Goal: Task Accomplishment & Management: Manage account settings

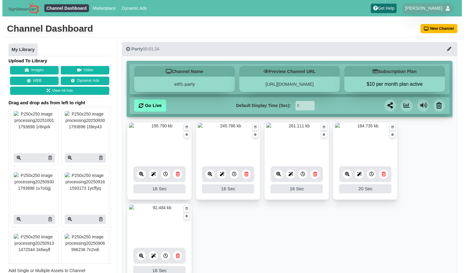
scroll to position [41, 0]
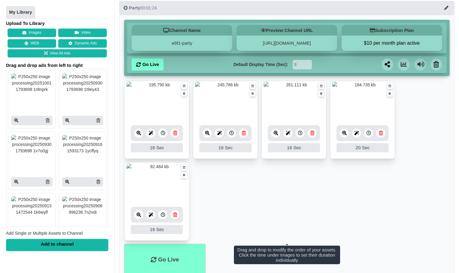
click at [162, 211] on div at bounding box center [162, 214] width 9 height 9
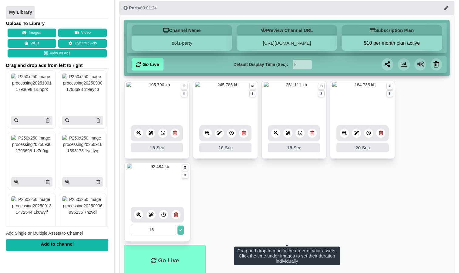
click at [162, 217] on div at bounding box center [163, 214] width 9 height 9
click at [173, 232] on input "15" at bounding box center [154, 230] width 46 height 10
click at [173, 232] on input "14" at bounding box center [154, 230] width 46 height 10
click at [173, 232] on input "13" at bounding box center [154, 230] width 46 height 10
click at [173, 232] on input "12" at bounding box center [154, 230] width 46 height 10
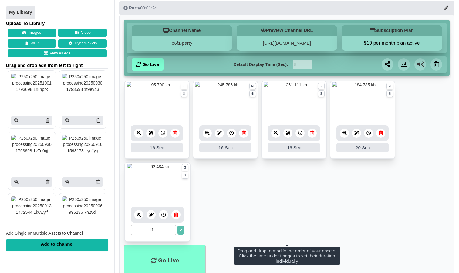
click at [173, 232] on input "11" at bounding box center [154, 230] width 46 height 10
type input "10"
click at [173, 232] on input "10" at bounding box center [154, 230] width 46 height 10
click at [180, 230] on icon at bounding box center [180, 230] width 3 height 3
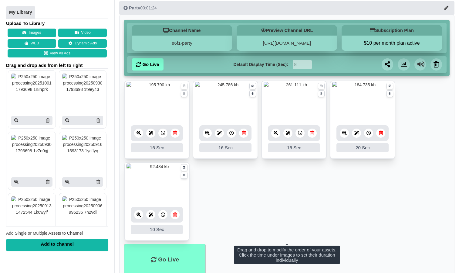
click at [175, 133] on icon at bounding box center [175, 133] width 4 height 5
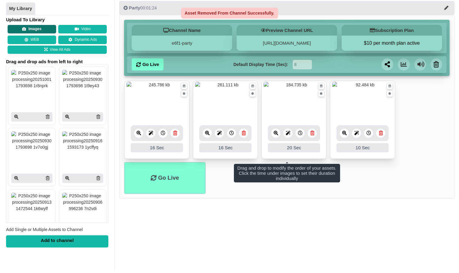
click at [44, 28] on button "Images" at bounding box center [32, 29] width 49 height 9
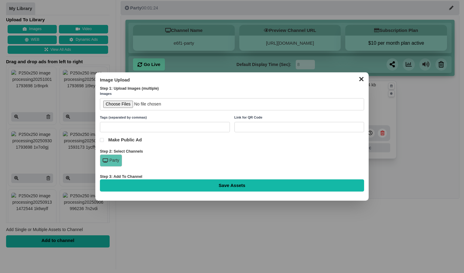
click at [362, 83] on button "✕" at bounding box center [361, 78] width 12 height 9
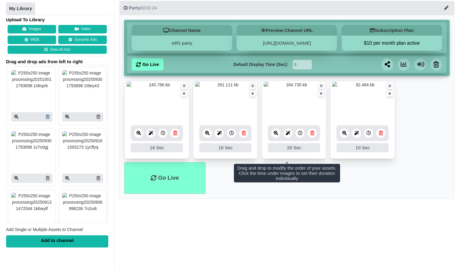
click at [46, 116] on icon at bounding box center [48, 116] width 4 height 4
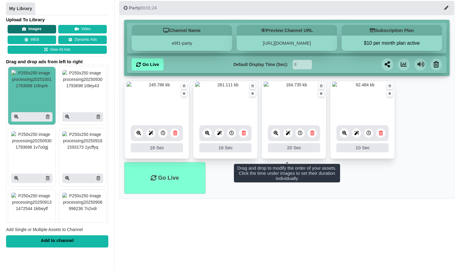
click at [46, 32] on button "Images" at bounding box center [32, 29] width 49 height 9
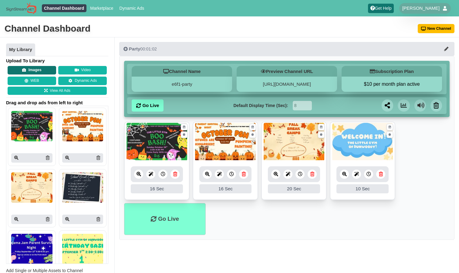
click at [44, 69] on button "Images" at bounding box center [32, 70] width 49 height 9
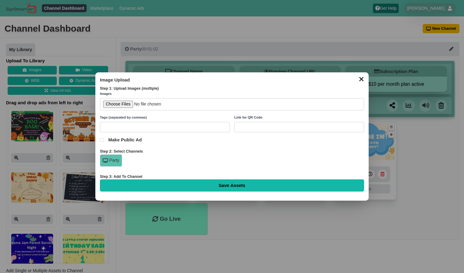
click at [119, 104] on input "file" at bounding box center [232, 104] width 264 height 12
type input "C:\fakepath\read! (1).jpg"
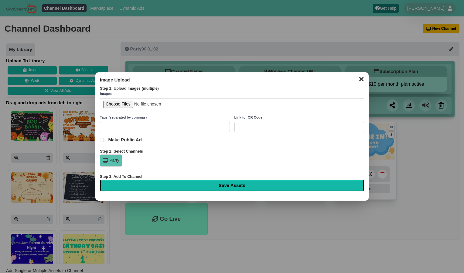
click at [200, 186] on input "Save Assets" at bounding box center [232, 185] width 264 height 12
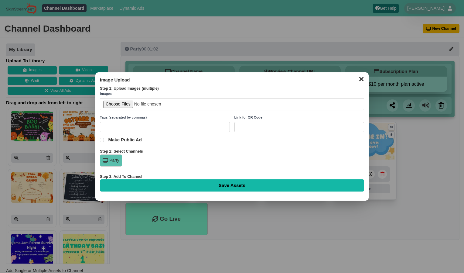
type input "Saving..."
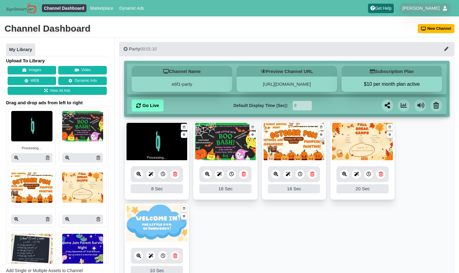
click at [165, 193] on div "8 Sec" at bounding box center [157, 188] width 52 height 9
click at [166, 172] on div at bounding box center [162, 173] width 9 height 9
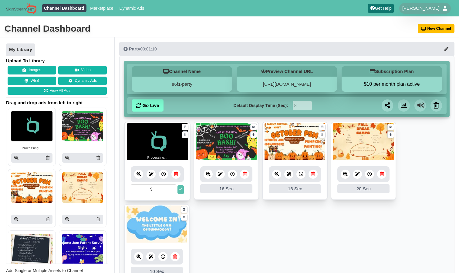
click at [173, 187] on input "9" at bounding box center [154, 189] width 46 height 10
click at [173, 187] on input "10" at bounding box center [154, 189] width 46 height 10
click at [173, 187] on input "11" at bounding box center [154, 189] width 46 height 10
click at [173, 187] on input "12" at bounding box center [154, 189] width 46 height 10
click at [173, 187] on input "13" at bounding box center [154, 189] width 46 height 10
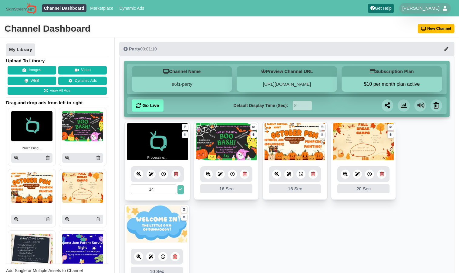
click at [173, 187] on input "14" at bounding box center [154, 189] width 46 height 10
type input "15"
click at [173, 187] on input "15" at bounding box center [154, 189] width 46 height 10
click at [226, 186] on div "16 Sec" at bounding box center [226, 188] width 52 height 9
click at [184, 192] on button at bounding box center [181, 189] width 6 height 9
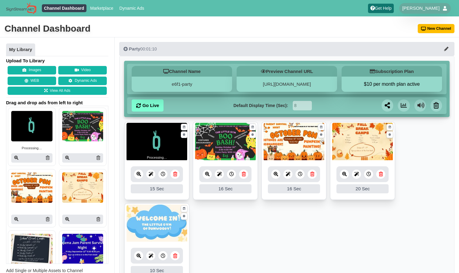
click at [225, 189] on div "16 Sec" at bounding box center [225, 188] width 52 height 9
click at [232, 179] on div at bounding box center [225, 174] width 52 height 16
click at [233, 175] on icon at bounding box center [232, 174] width 5 height 5
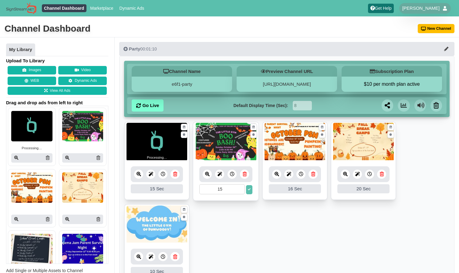
type input "15"
click at [241, 190] on input "15" at bounding box center [222, 189] width 46 height 10
click at [249, 190] on icon at bounding box center [249, 189] width 3 height 3
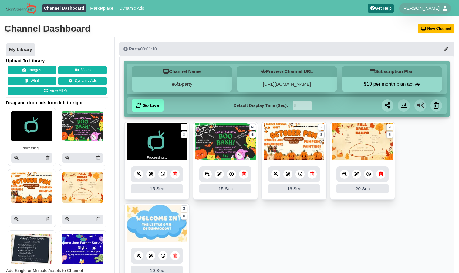
click at [298, 174] on div at bounding box center [300, 173] width 9 height 9
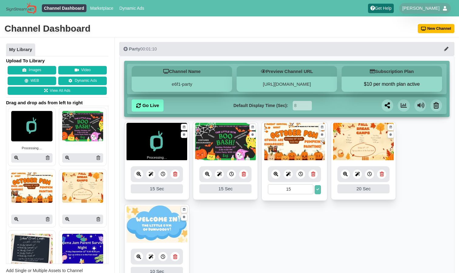
type input "15"
click at [310, 189] on input "15" at bounding box center [291, 189] width 46 height 10
click at [318, 189] on icon at bounding box center [318, 189] width 3 height 3
